Goal: Task Accomplishment & Management: Manage account settings

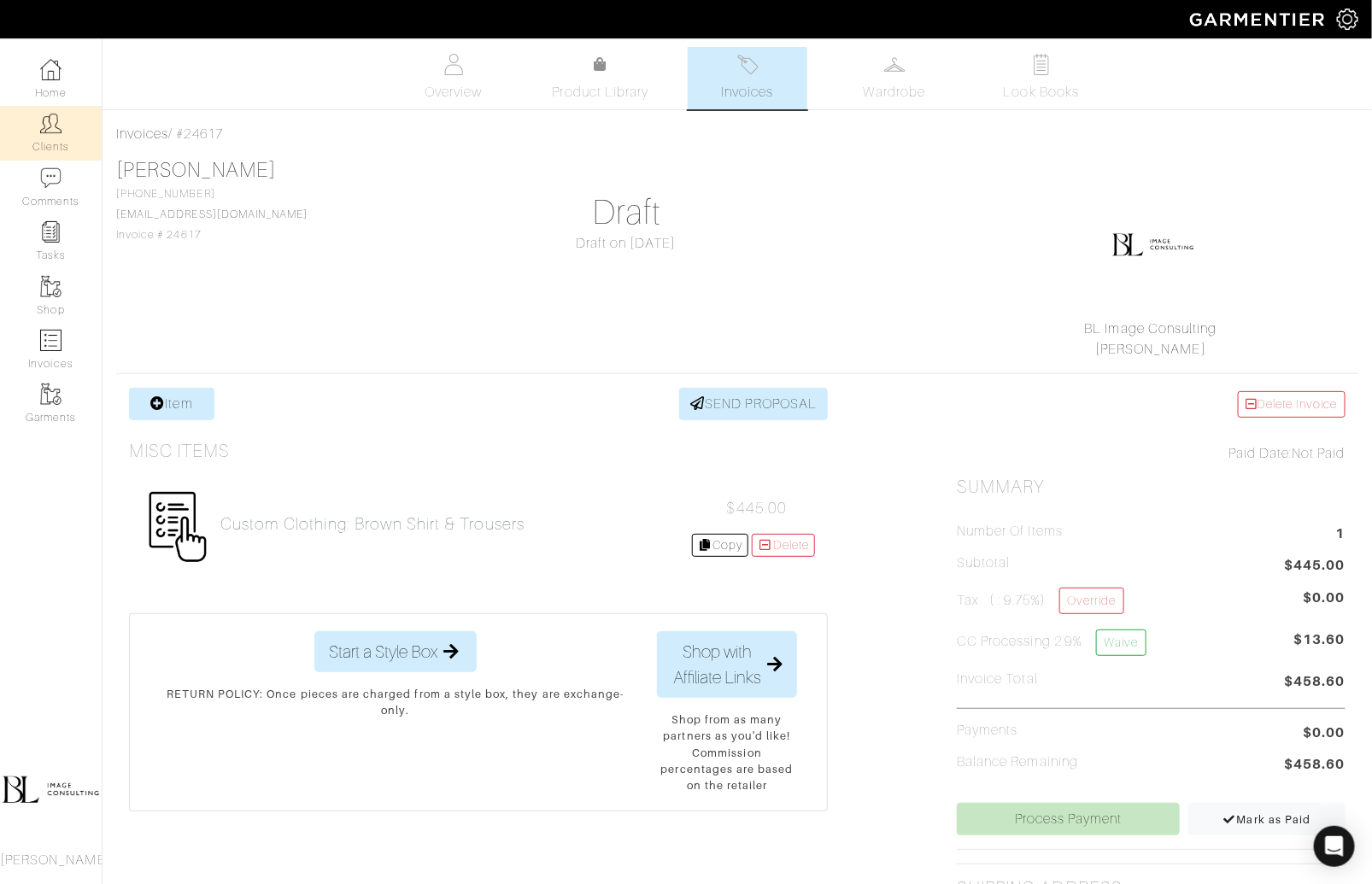
click at [38, 114] on link "Clients" at bounding box center [50, 132] width 102 height 54
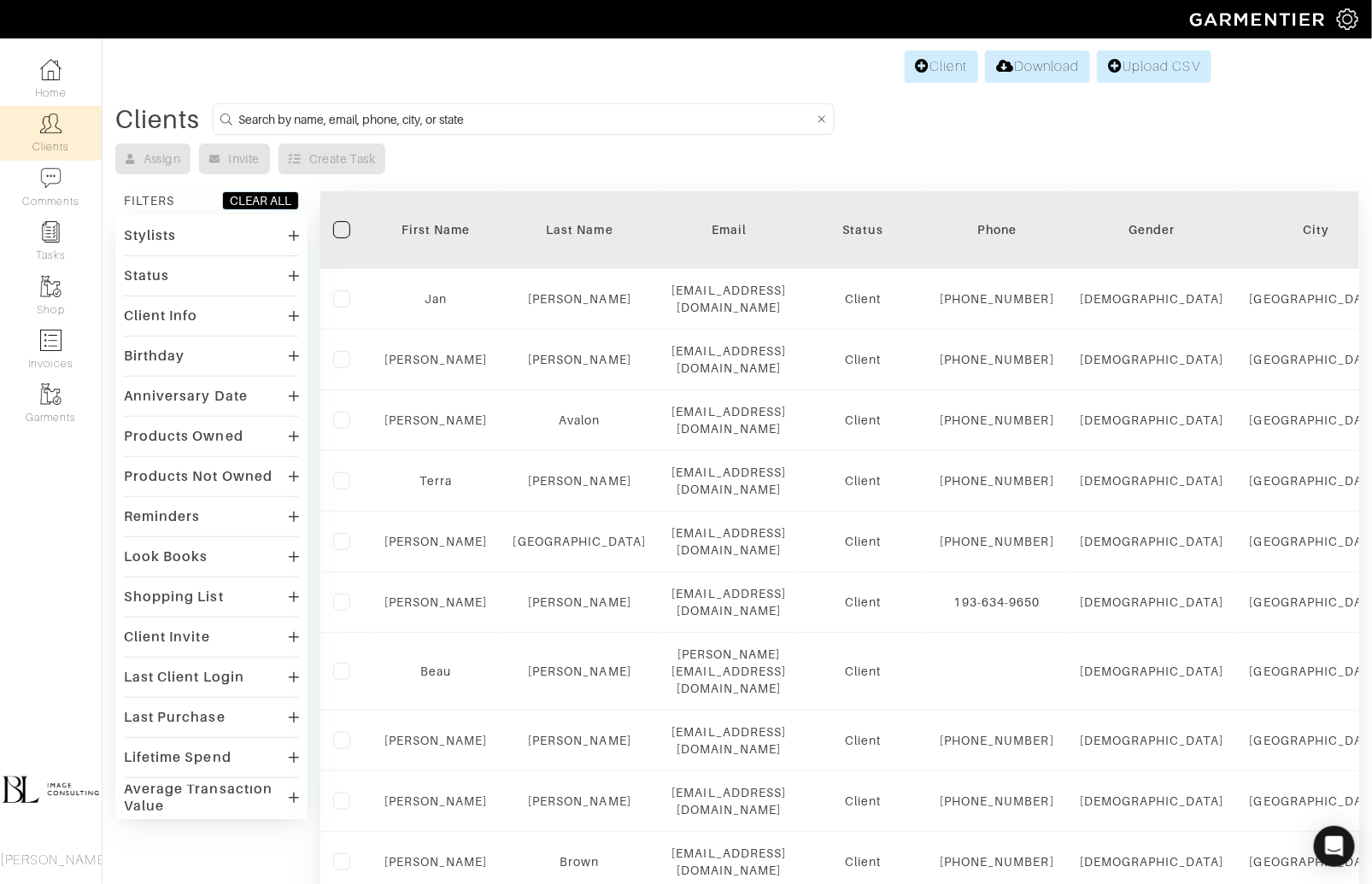
click at [331, 113] on input at bounding box center [526, 119] width 575 height 22
type input "[PERSON_NAME]"
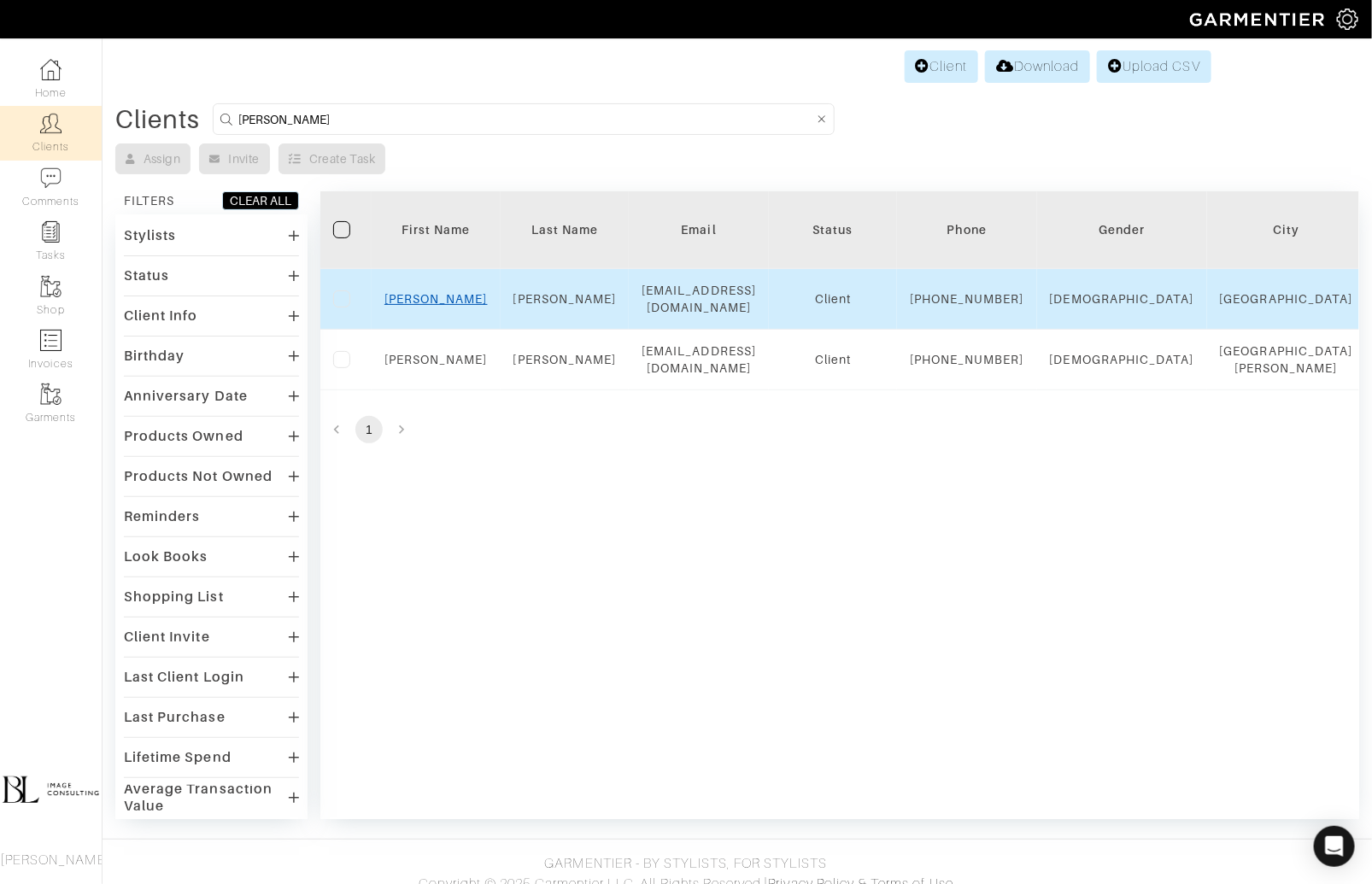
click at [436, 305] on link "[PERSON_NAME]" at bounding box center [436, 299] width 104 height 14
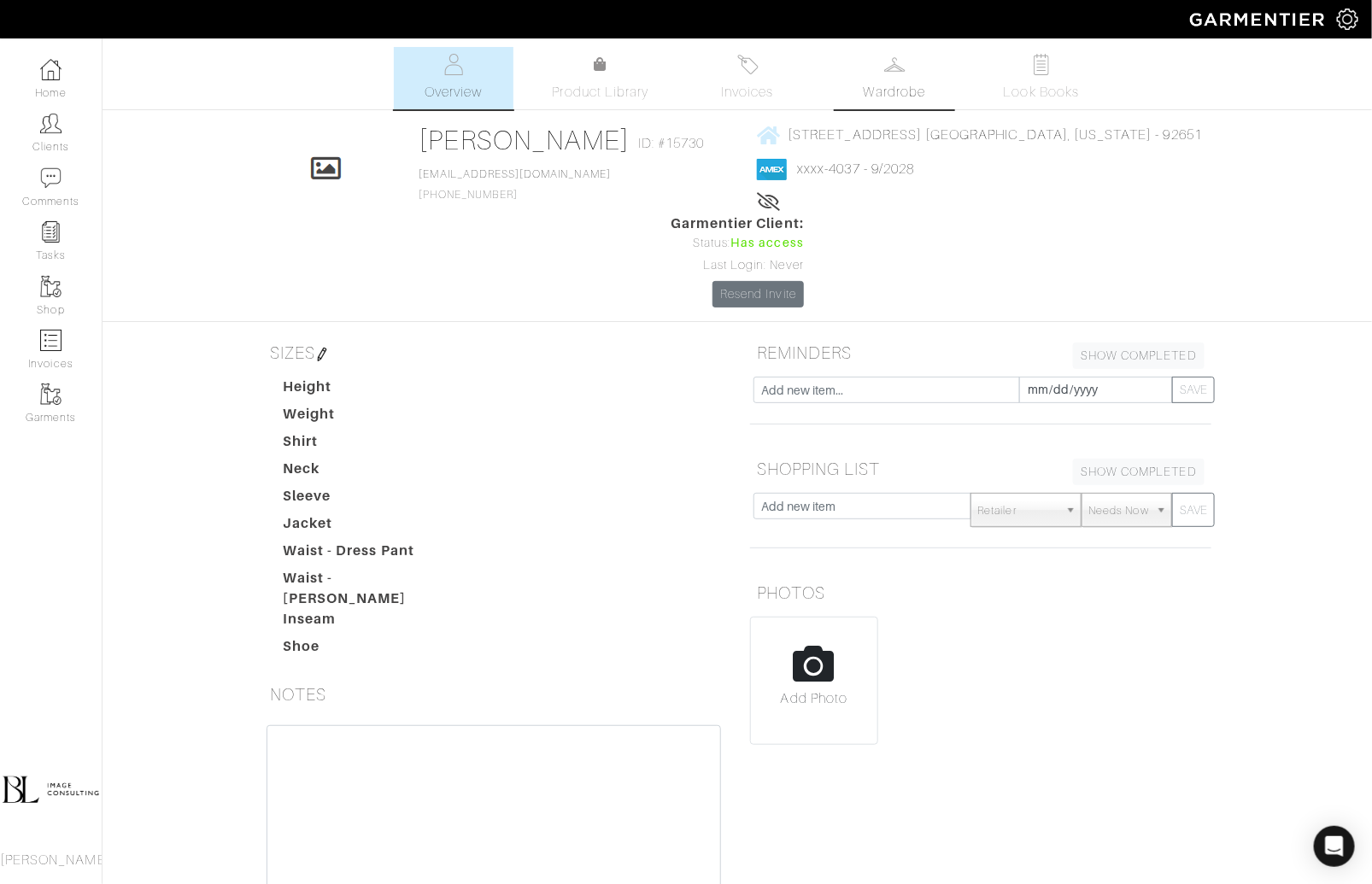
click at [905, 82] on span "Wardrobe" at bounding box center [894, 92] width 61 height 21
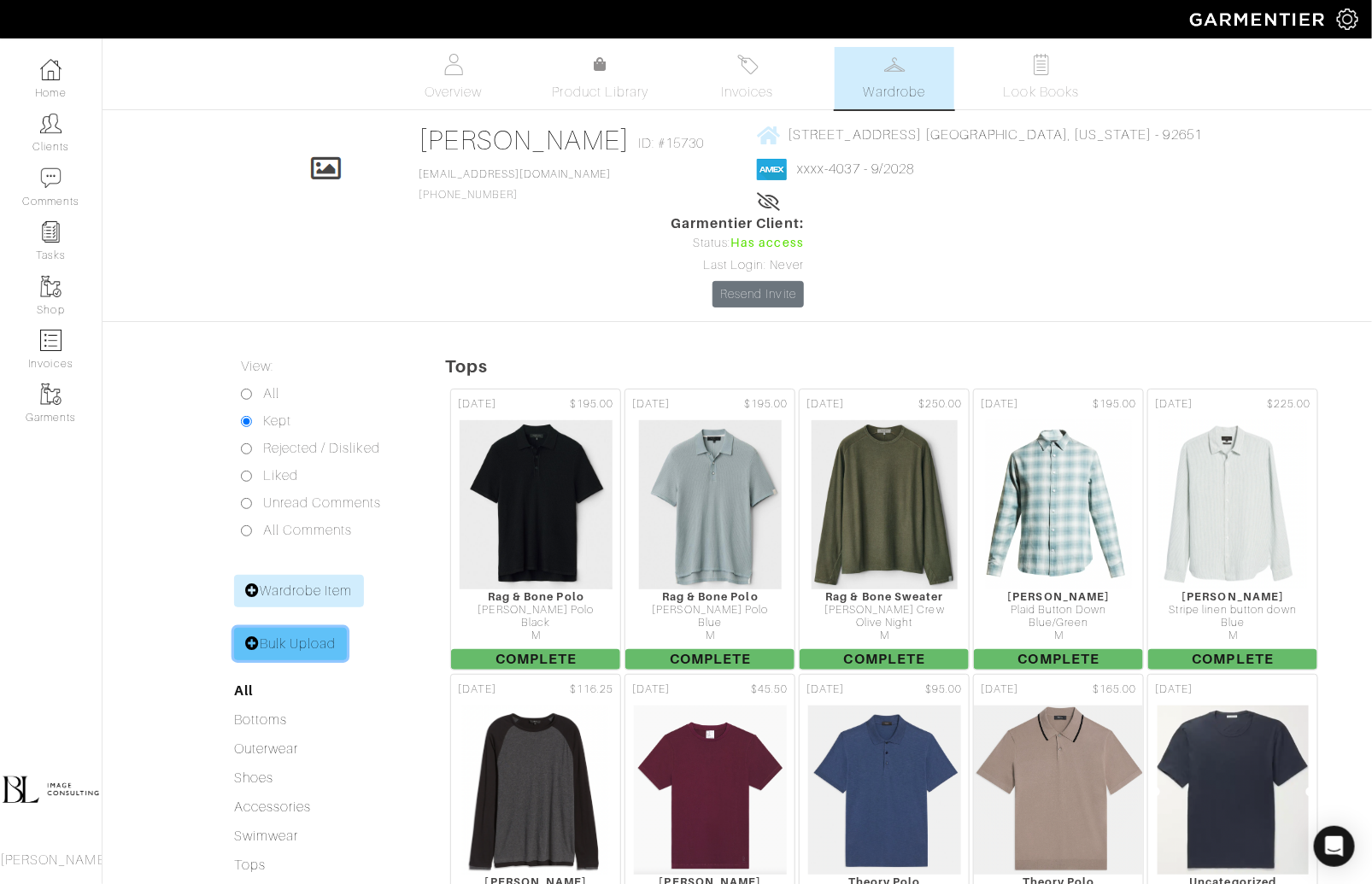
click at [303, 627] on link "Bulk Upload" at bounding box center [290, 643] width 113 height 33
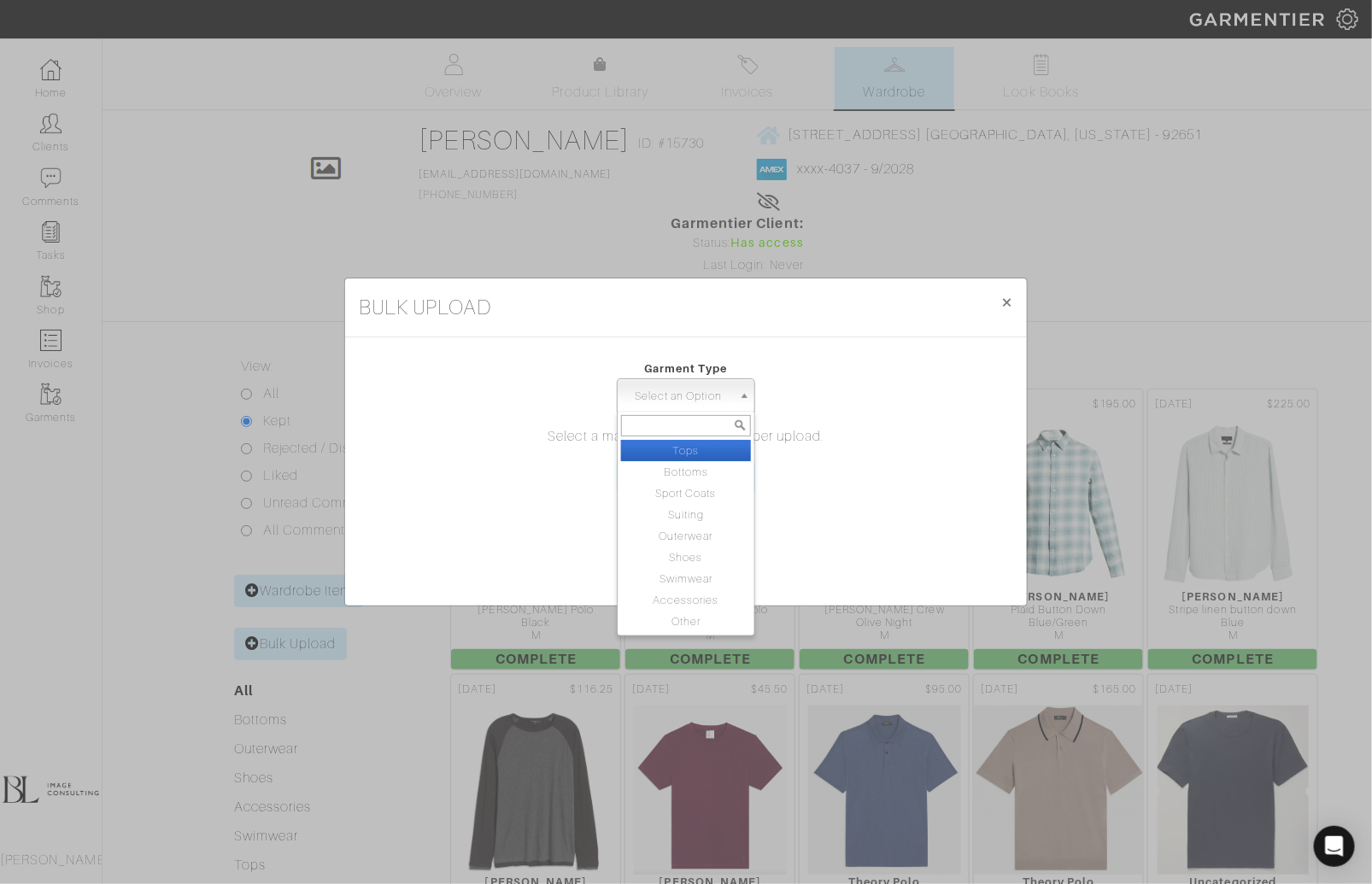
click at [700, 398] on span "Select an Option" at bounding box center [678, 396] width 108 height 35
click at [720, 493] on li "Sport Coats" at bounding box center [686, 493] width 130 height 22
select select "15"
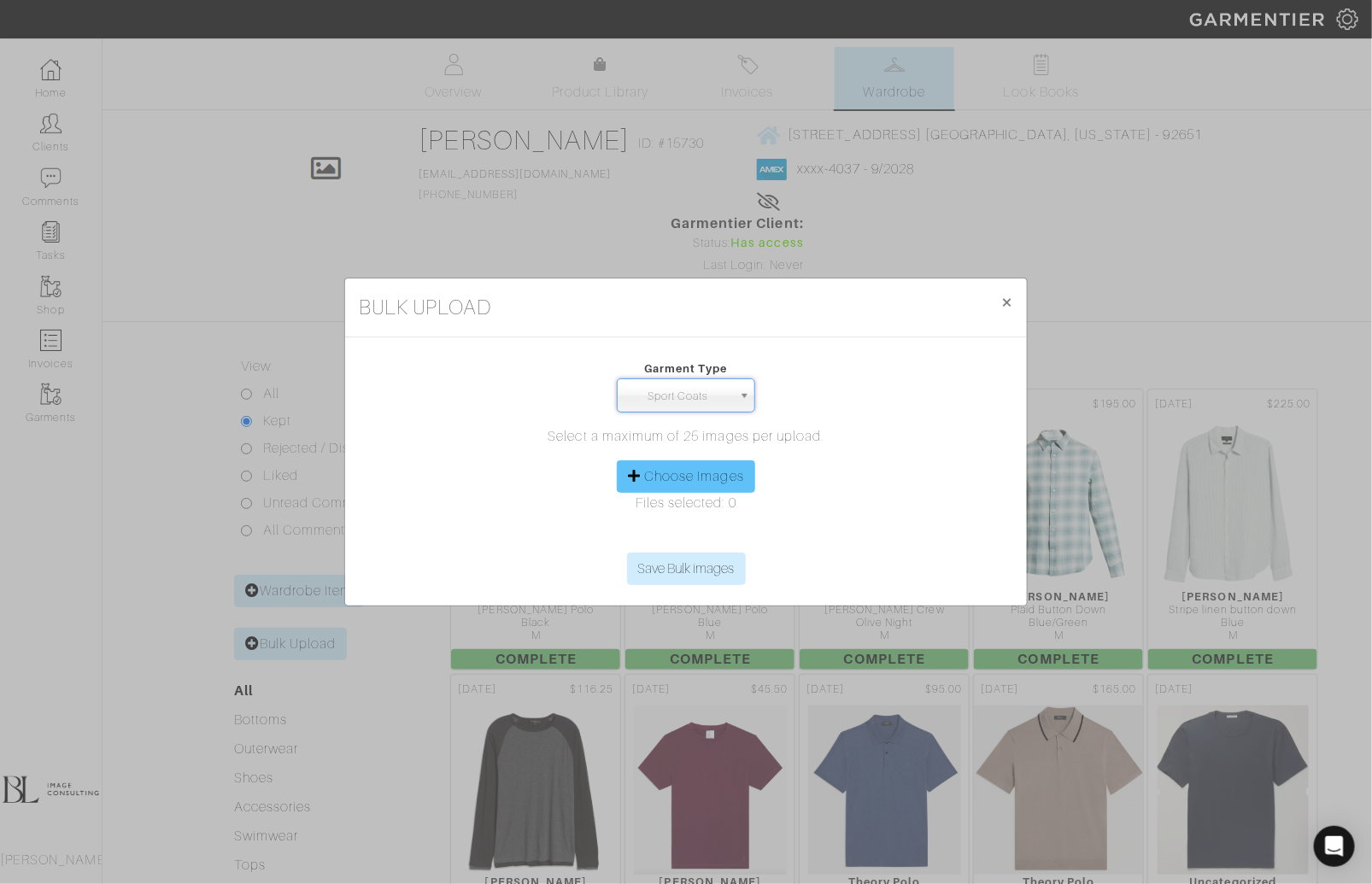
click at [740, 485] on label "Choose Images" at bounding box center [693, 477] width 100 height 21
click at [740, 527] on input "Choose Images" at bounding box center [686, 540] width 261 height 26
click at [681, 483] on label "Choose Images" at bounding box center [693, 477] width 100 height 21
click at [681, 527] on input "Choose Images" at bounding box center [686, 540] width 261 height 26
click at [709, 482] on label "Choose Images" at bounding box center [693, 477] width 100 height 21
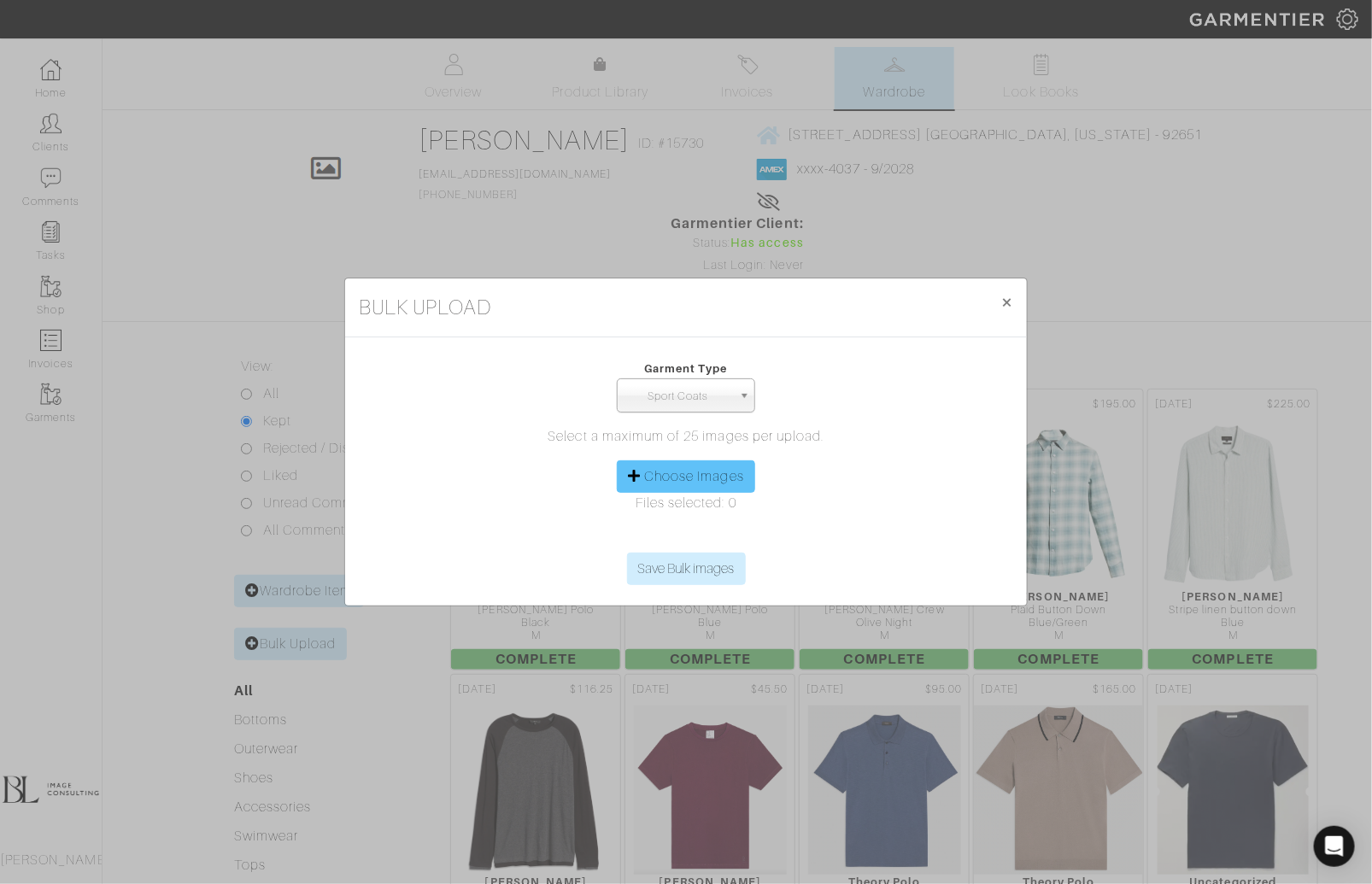
click at [709, 527] on input "Choose Images" at bounding box center [686, 540] width 261 height 26
click at [1009, 305] on span "×" at bounding box center [1006, 301] width 13 height 23
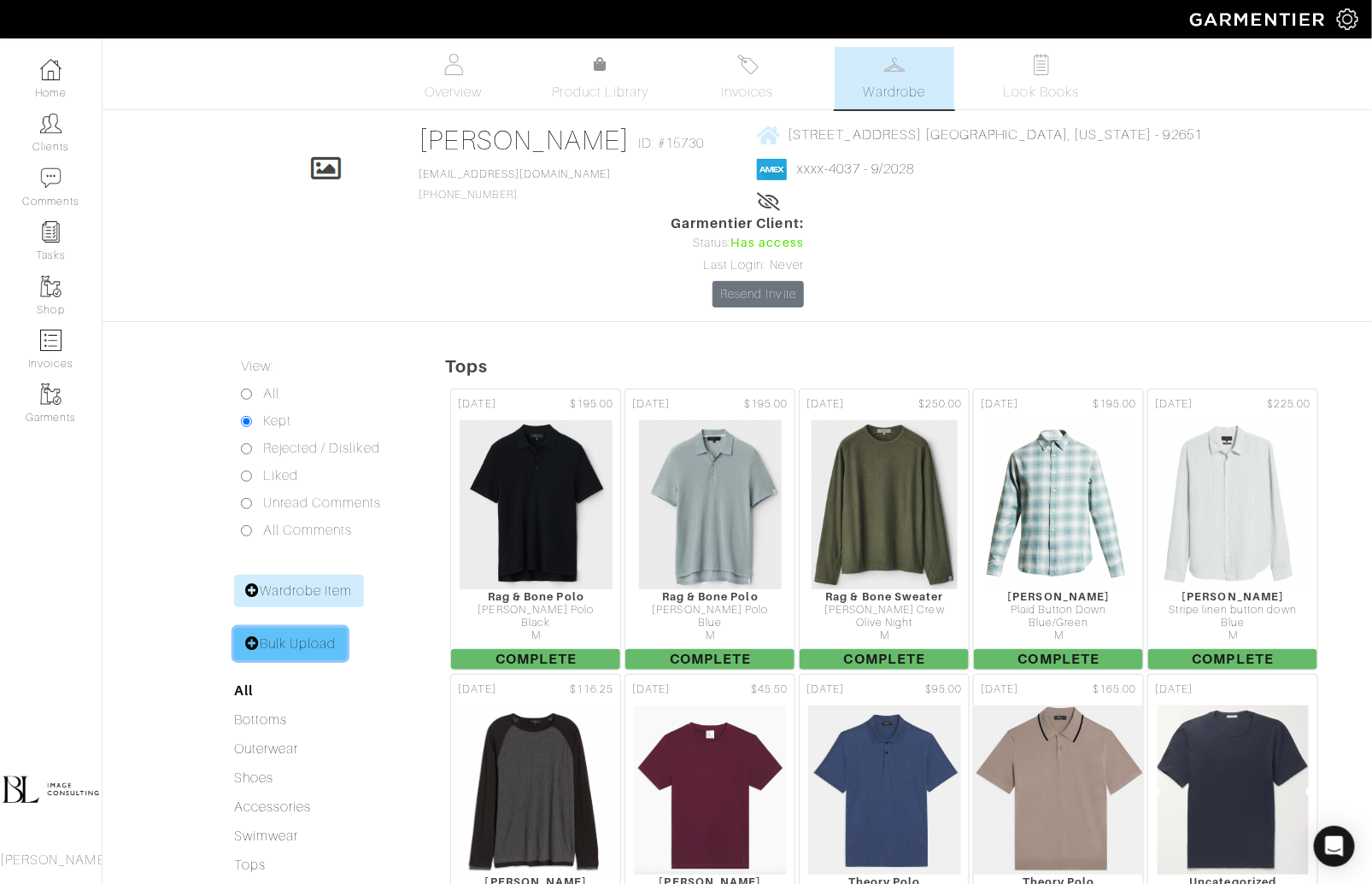
click at [325, 627] on link "Bulk Upload" at bounding box center [290, 643] width 113 height 33
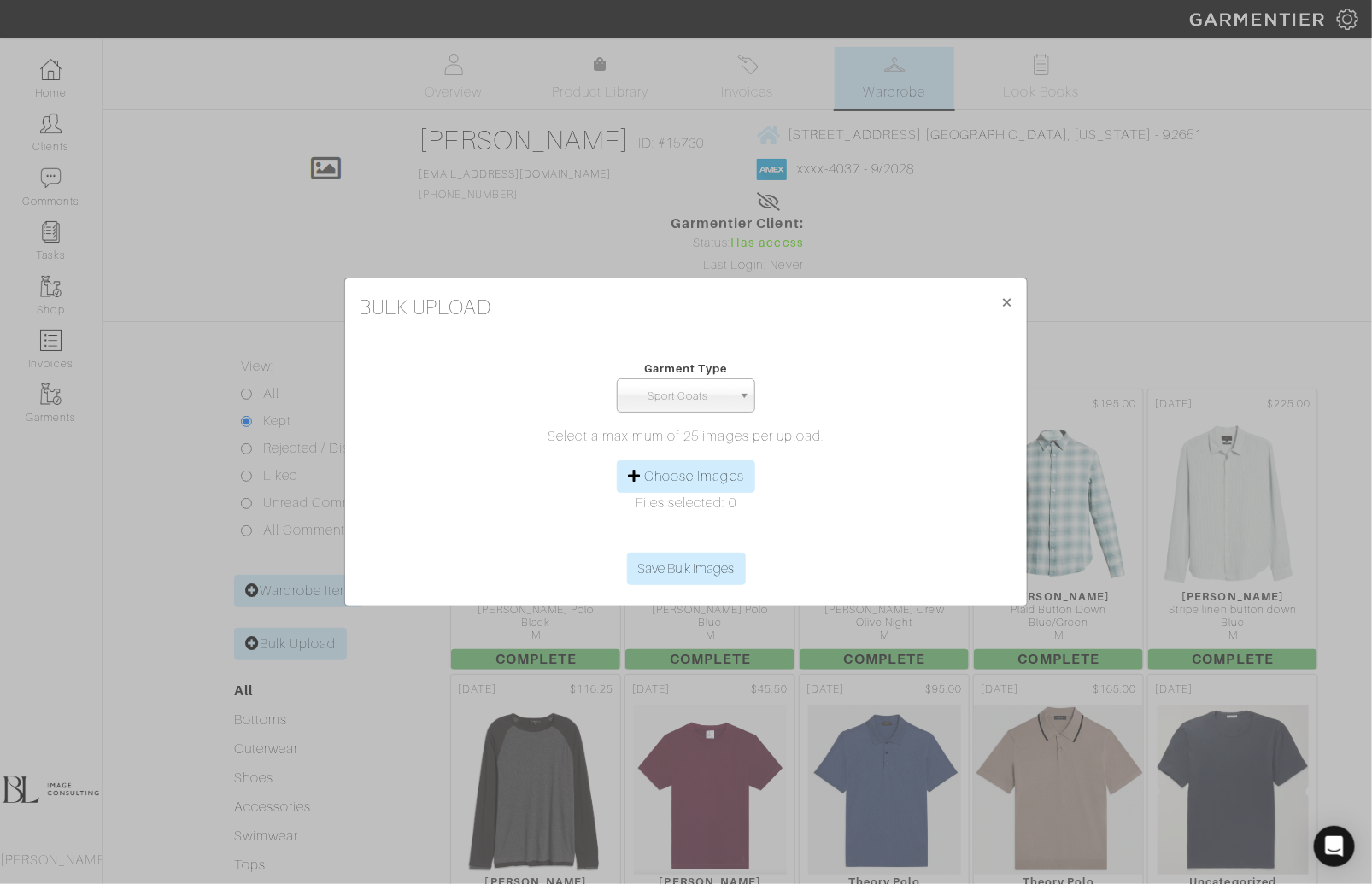
click at [711, 493] on p "Files selected: 0" at bounding box center [686, 503] width 654 height 21
click at [703, 469] on label "Choose Images" at bounding box center [693, 477] width 100 height 21
click at [703, 527] on input "Choose Images" at bounding box center [686, 540] width 261 height 26
click at [1014, 300] on button "× Close" at bounding box center [1006, 302] width 40 height 47
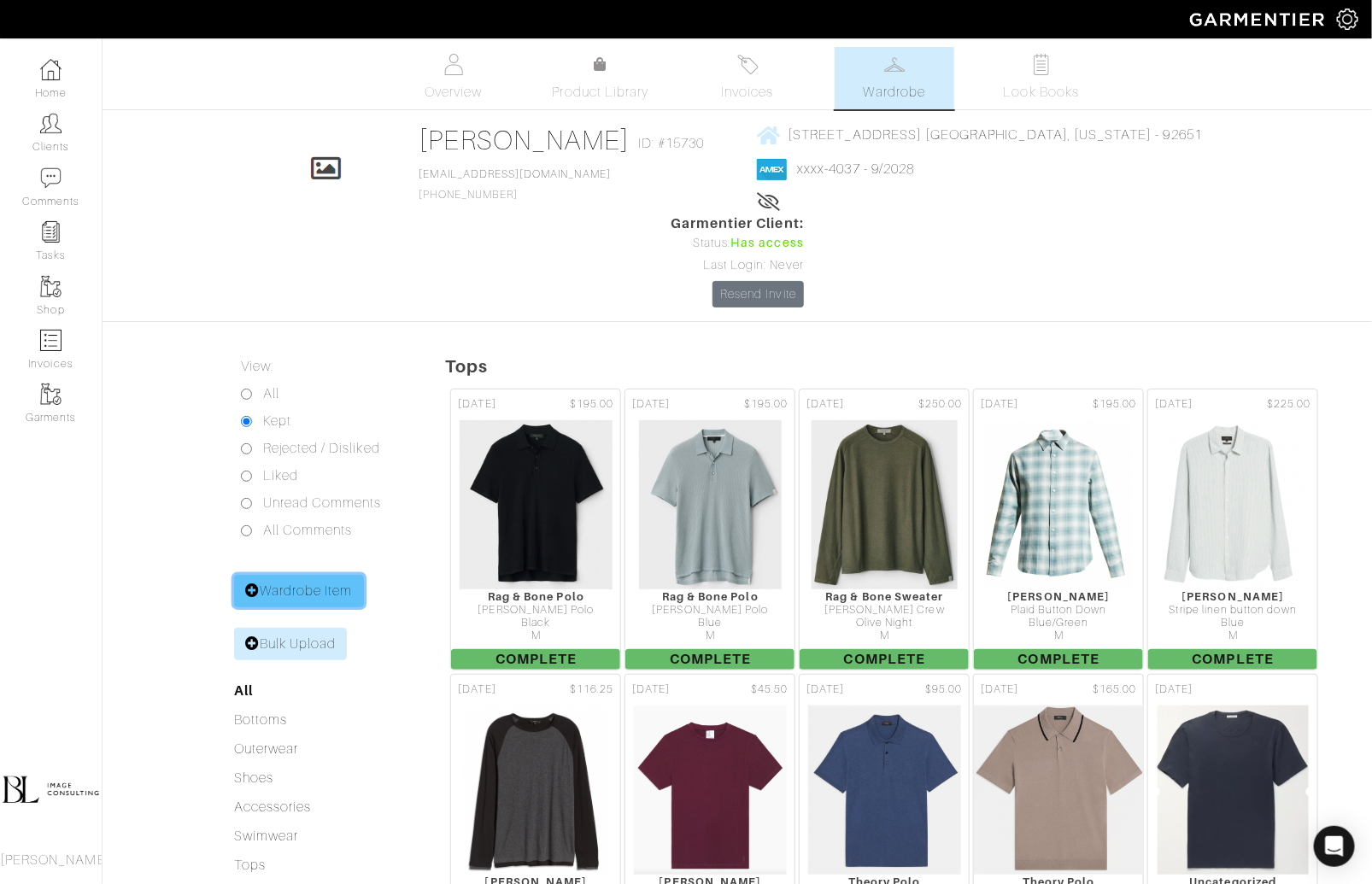
click at [299, 575] on link "Wardrobe Item" at bounding box center [299, 591] width 130 height 33
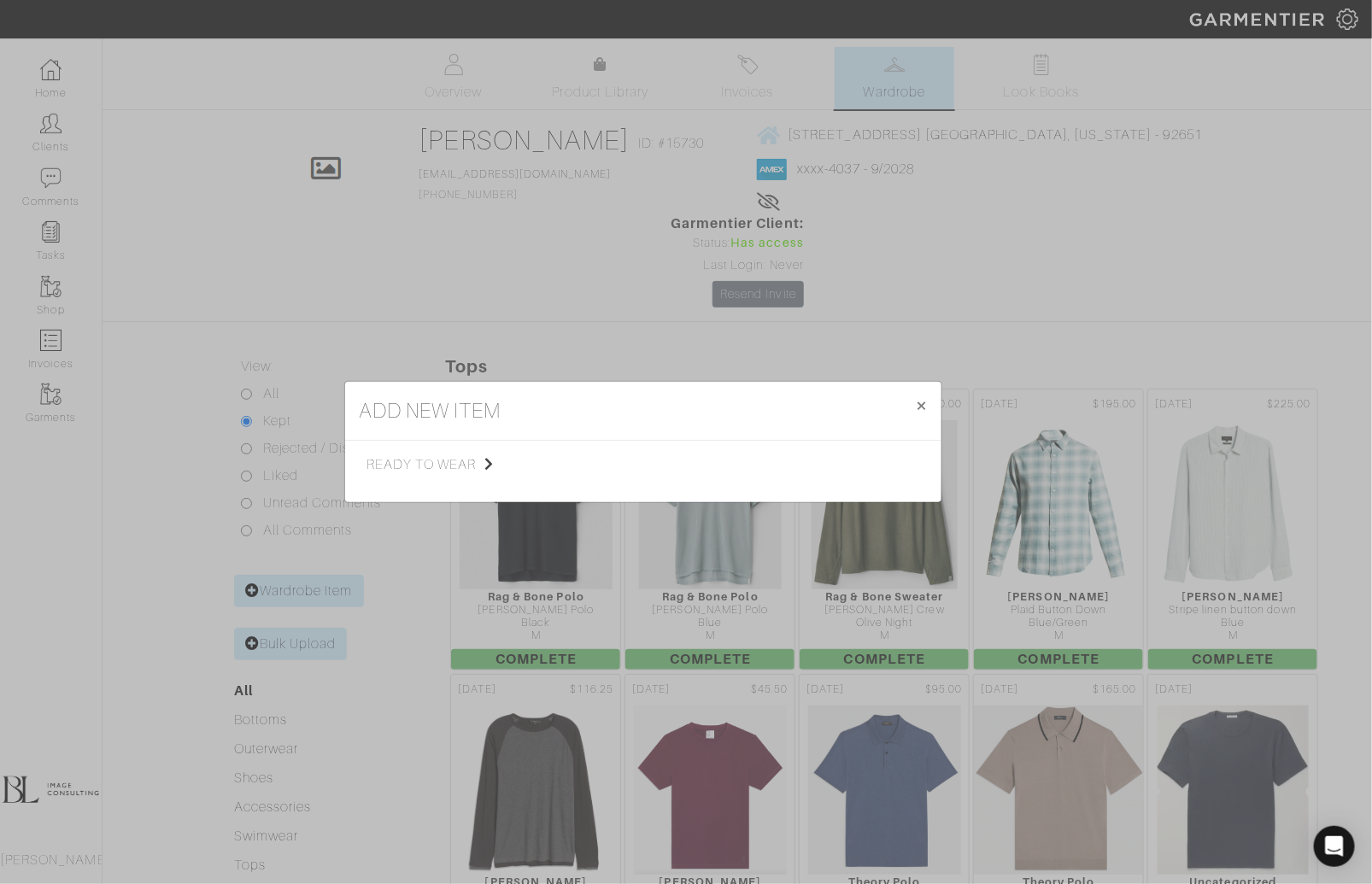
click at [437, 449] on div "ready to wear Tops Bottoms Sport Coats Suiting Outerwear Shoes Swimwear Accesso…" at bounding box center [643, 472] width 596 height 61
click at [439, 467] on span "ready to wear" at bounding box center [452, 465] width 172 height 21
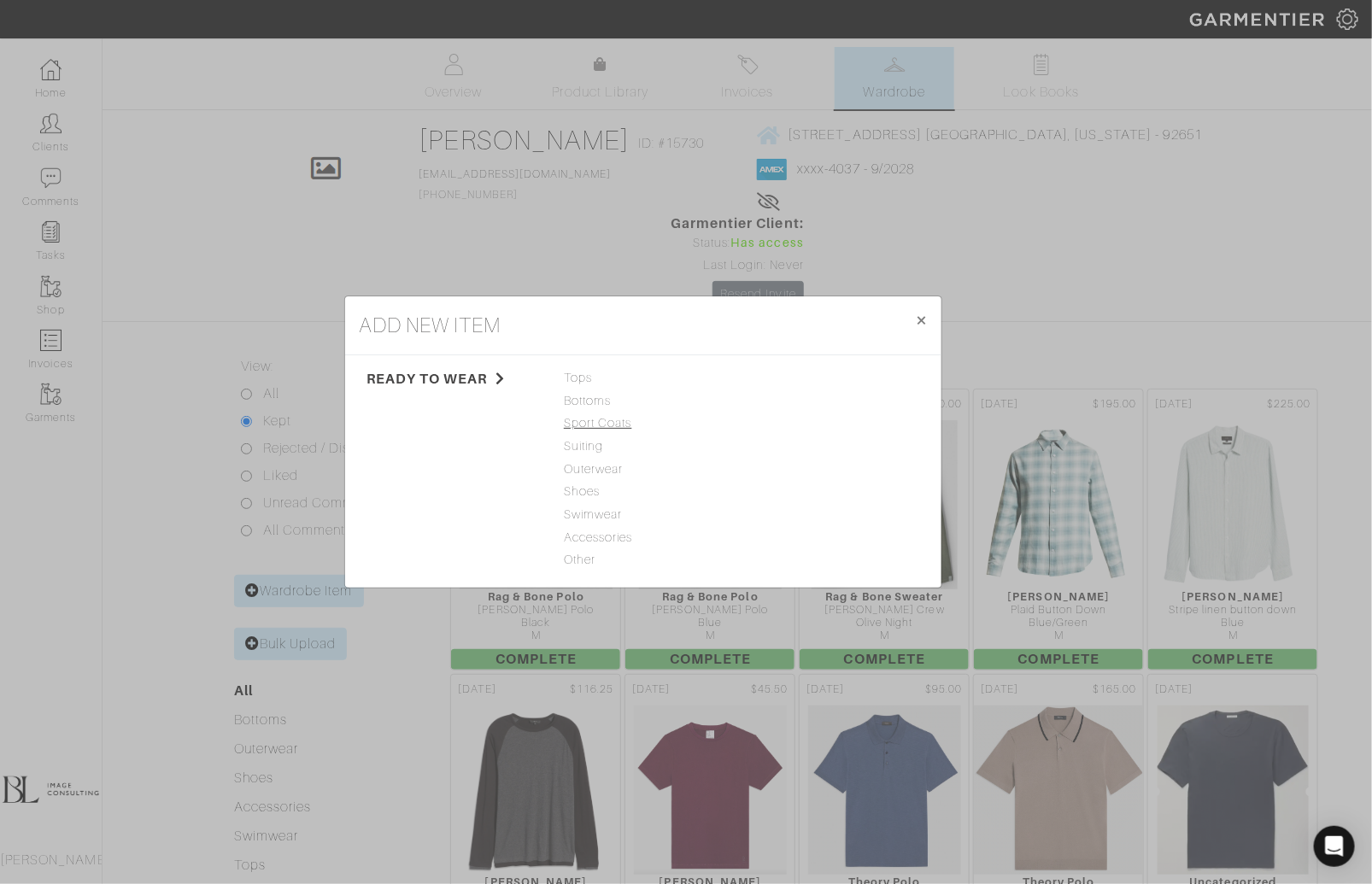
click at [624, 422] on span "Sport Coats" at bounding box center [642, 423] width 159 height 19
click at [758, 385] on link "Sport Coat" at bounding box center [779, 378] width 62 height 14
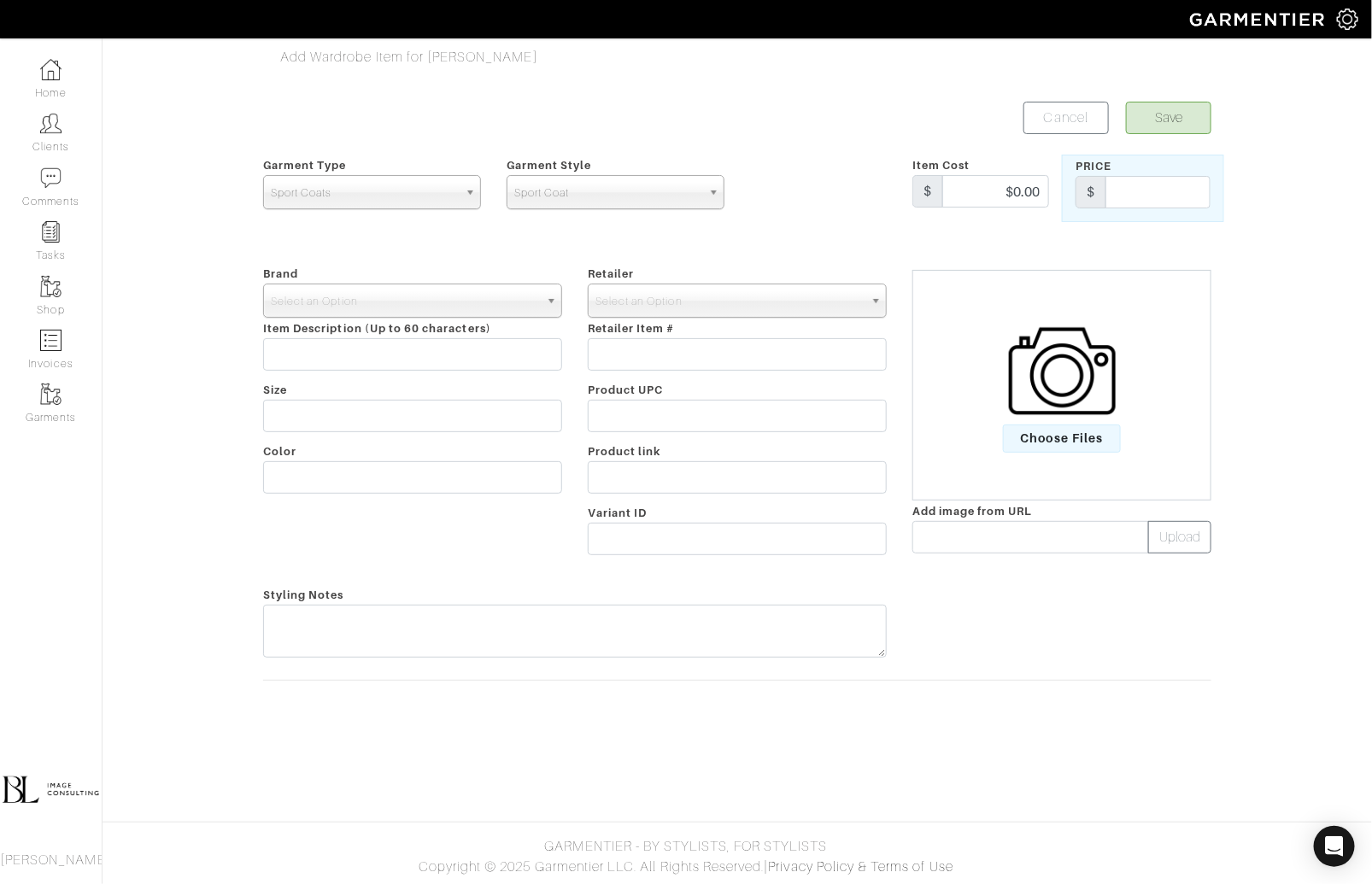
click at [1105, 394] on img at bounding box center [1062, 371] width 107 height 107
click at [0, 0] on input "Choose Files" at bounding box center [0, 0] width 0 height 0
click at [1079, 112] on link "Cancel" at bounding box center [1065, 117] width 86 height 33
